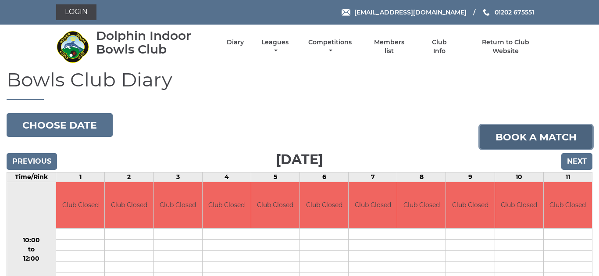
click at [521, 139] on link "Book a match" at bounding box center [536, 137] width 113 height 24
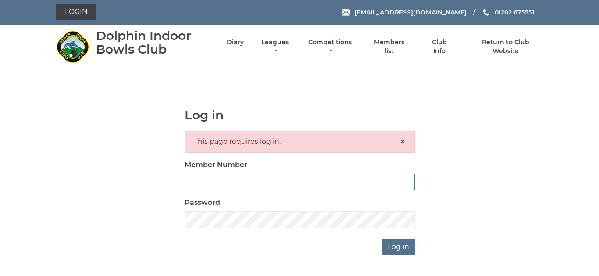
click at [281, 179] on input "Member Number" at bounding box center [300, 182] width 230 height 17
type input "3528"
click at [334, 239] on div "Log in This page requires log in. × Member Number 3528 Password Log in" at bounding box center [299, 181] width 243 height 147
click at [397, 249] on input "Log in" at bounding box center [398, 247] width 33 height 17
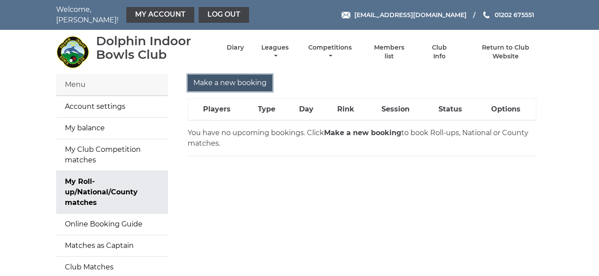
click at [236, 78] on input "Make a new booking" at bounding box center [230, 83] width 85 height 17
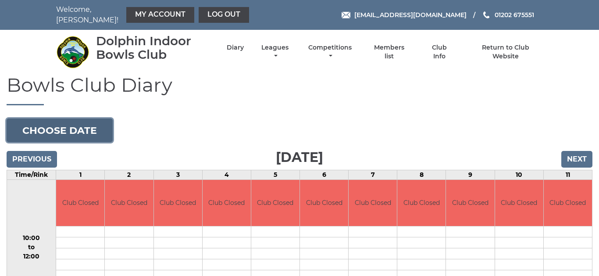
click at [68, 124] on button "Choose date" at bounding box center [60, 130] width 106 height 24
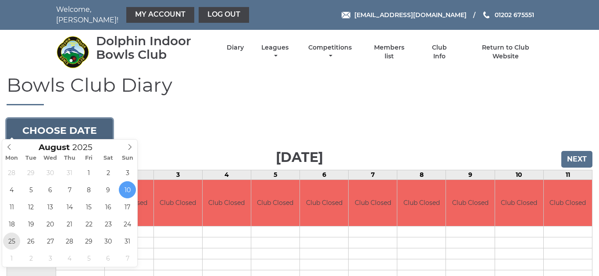
type input "[DATE]"
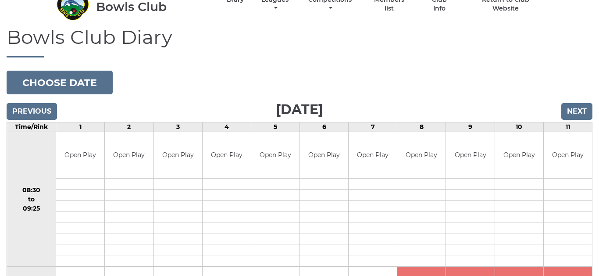
scroll to position [35, 0]
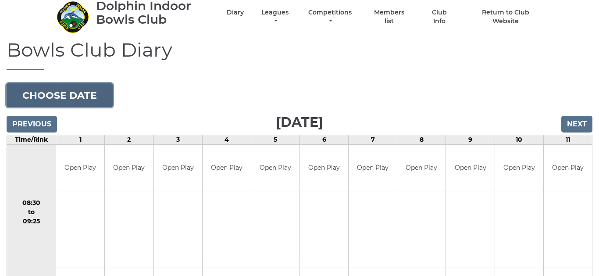
click at [66, 89] on button "Choose date" at bounding box center [60, 95] width 106 height 24
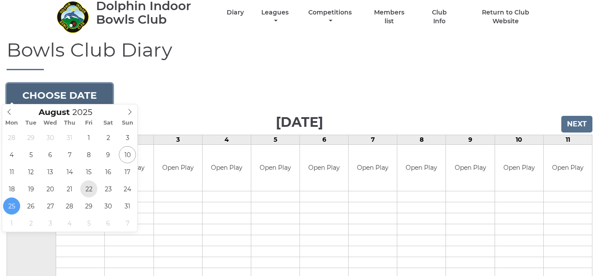
type input "[DATE]"
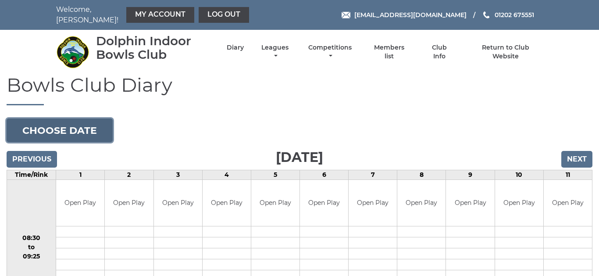
click at [91, 121] on button "Choose date" at bounding box center [60, 130] width 106 height 24
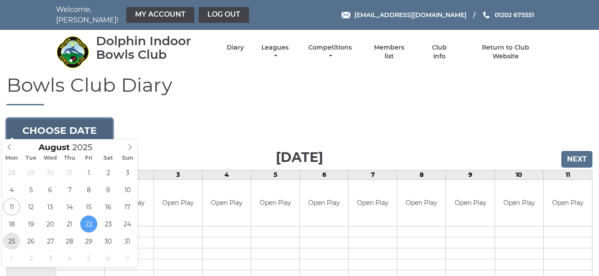
type input "[DATE]"
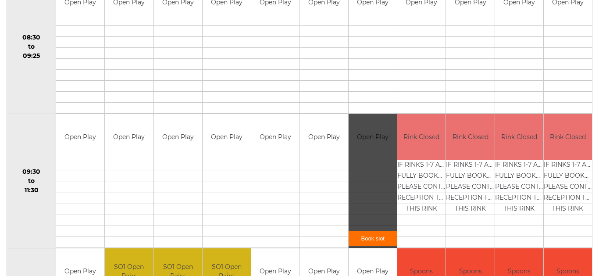
scroll to position [210, 0]
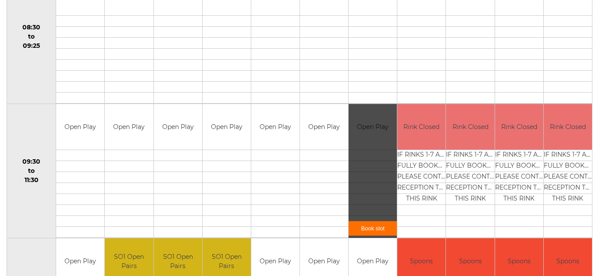
click at [379, 225] on link "Book slot" at bounding box center [373, 228] width 48 height 14
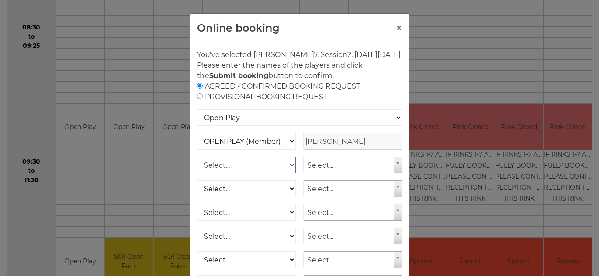
click at [271, 173] on select "Select... OPEN PLAY (Member) OPEN PLAY (Visitor) OPEN PLAY 1 HOUR (Member) OPEN…" at bounding box center [246, 165] width 99 height 17
select select "1_12"
click at [197, 157] on select "Select... OPEN PLAY (Member) OPEN PLAY (Visitor) OPEN PLAY 1 HOUR (Member) OPEN…" at bounding box center [246, 165] width 99 height 17
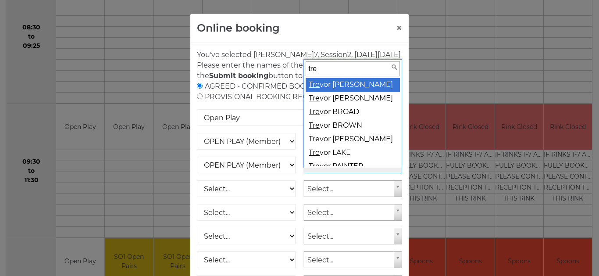
type input "trev"
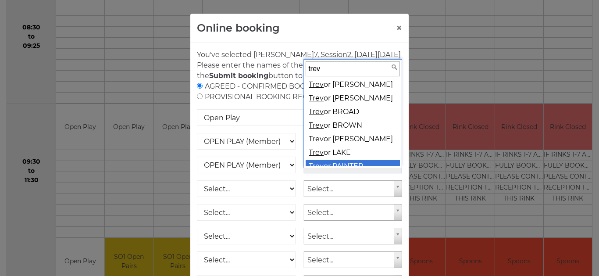
scroll to position [7, 0]
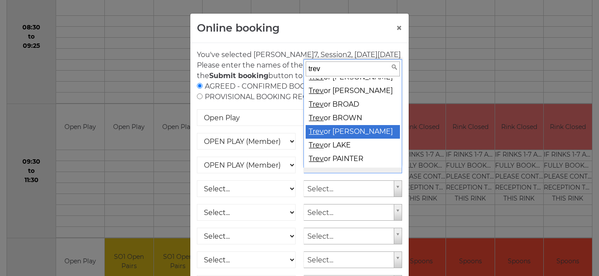
select select "1540"
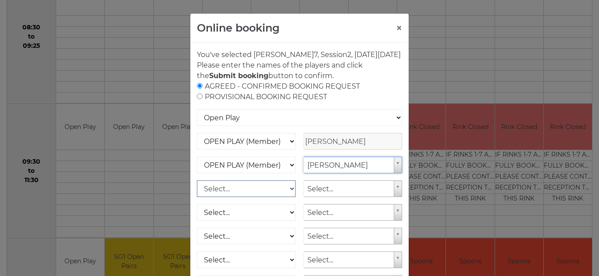
click at [268, 197] on select "Select... OPEN PLAY (Member) OPEN PLAY (Visitor) OPEN PLAY 1 HOUR (Member) OPEN…" at bounding box center [246, 188] width 99 height 17
select select "1_12"
click at [197, 180] on select "Select... OPEN PLAY (Member) OPEN PLAY (Visitor) OPEN PLAY 1 HOUR (Member) OPEN…" at bounding box center [246, 188] width 99 height 17
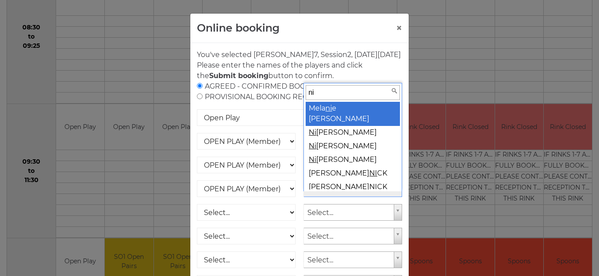
type input "nig"
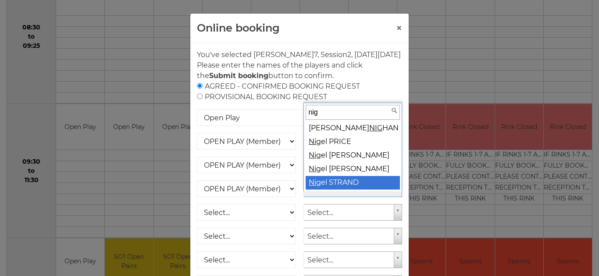
select select "1539"
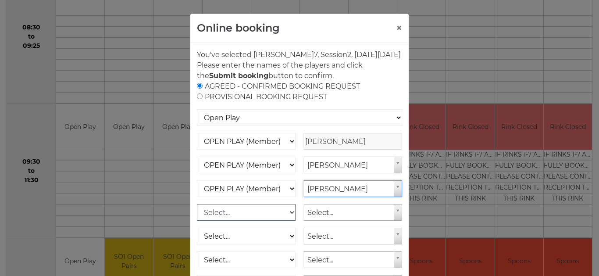
click at [264, 221] on select "Select... OPEN PLAY (Member) OPEN PLAY (Visitor) OPEN PLAY 1 HOUR (Member) OPEN…" at bounding box center [246, 212] width 99 height 17
select select "1_12"
click at [197, 204] on select "Select... OPEN PLAY (Member) OPEN PLAY (Visitor) OPEN PLAY 1 HOUR (Member) OPEN…" at bounding box center [246, 212] width 99 height 17
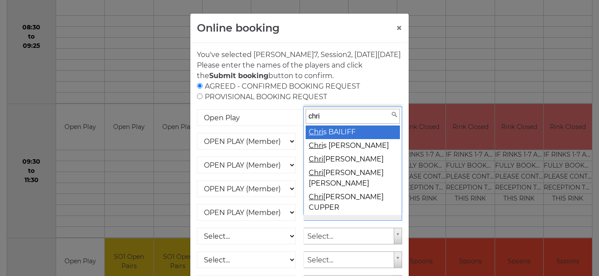
type input "chris"
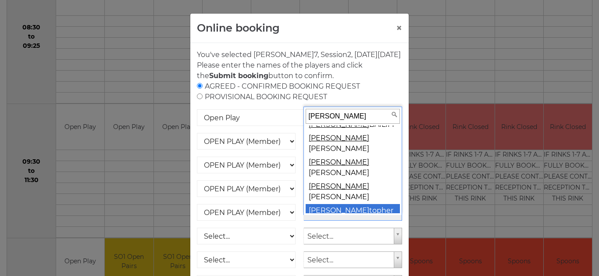
select select "1550"
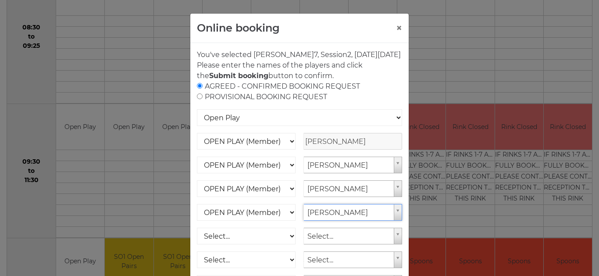
click at [398, 97] on div "AGREED - CONFIRMED BOOKING REQUEST PROVISIONAL BOOKING REQUEST" at bounding box center [299, 91] width 205 height 21
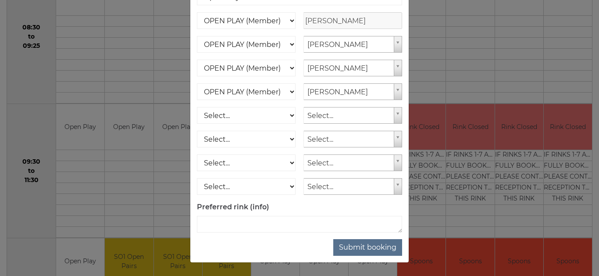
scroll to position [131, 0]
click at [368, 247] on button "Submit booking" at bounding box center [367, 247] width 69 height 17
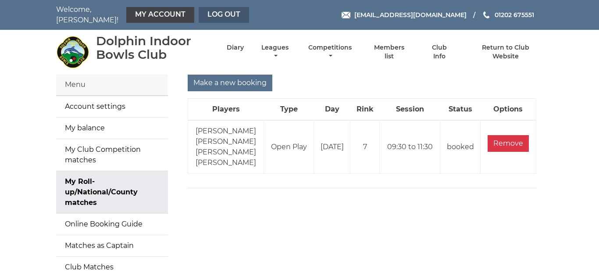
click at [222, 10] on link "Log out" at bounding box center [224, 15] width 50 height 16
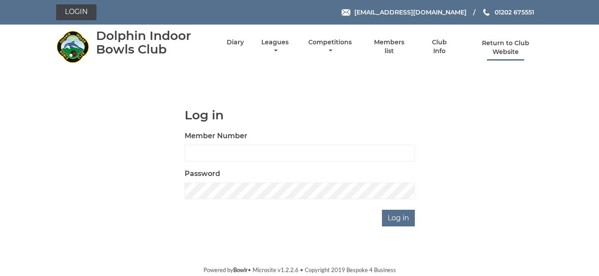
click at [509, 49] on link "Return to Club Website" at bounding box center [506, 47] width 74 height 17
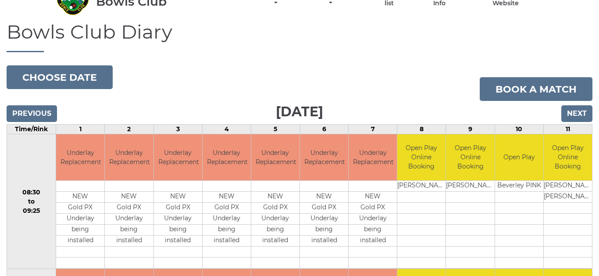
scroll to position [35, 0]
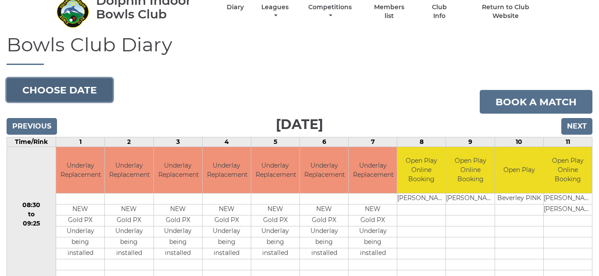
click at [69, 92] on button "Choose date" at bounding box center [60, 90] width 106 height 24
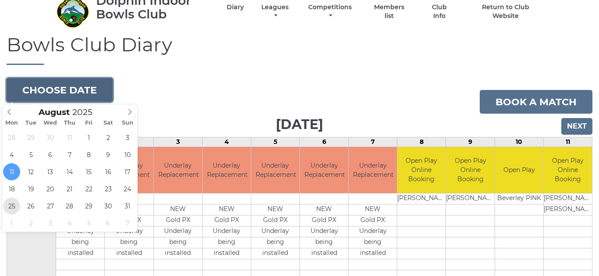
type input "[DATE]"
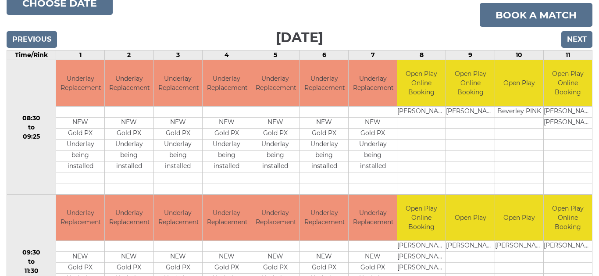
scroll to position [140, 0]
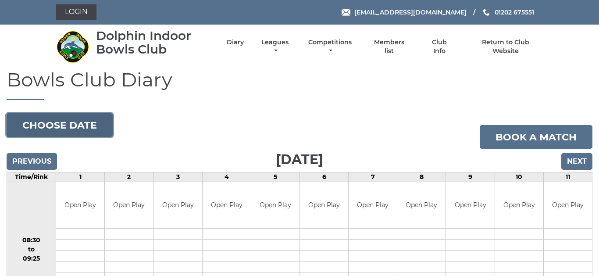
click at [72, 126] on button "Choose date" at bounding box center [60, 125] width 106 height 24
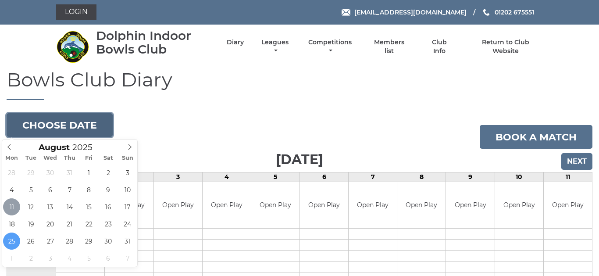
type input "[DATE]"
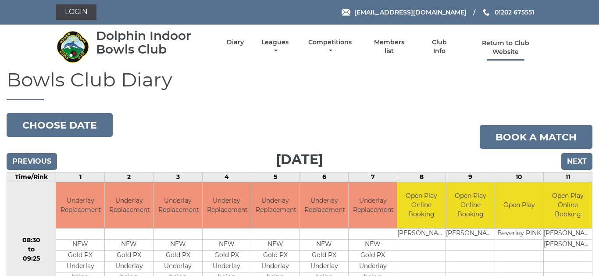
click at [506, 43] on link "Return to Club Website" at bounding box center [506, 47] width 74 height 17
